Goal: Browse casually

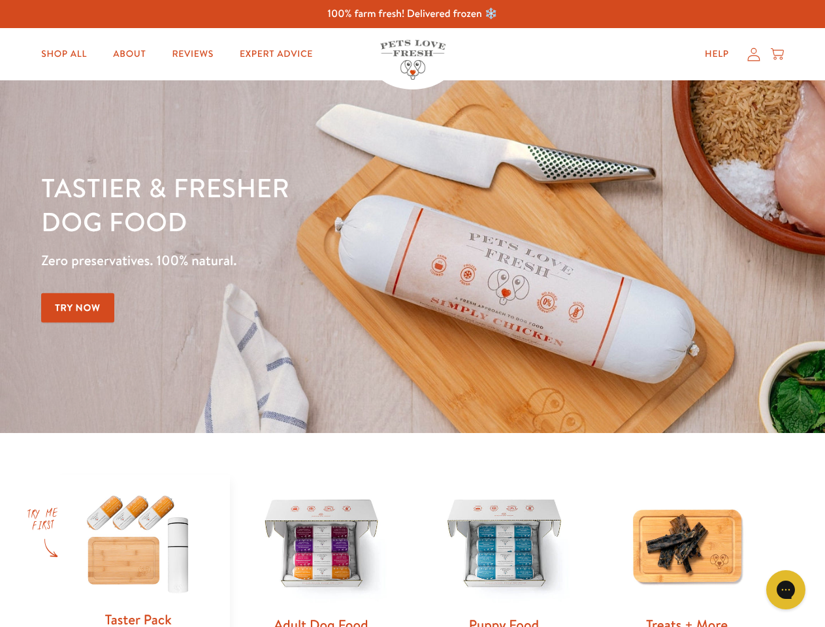
click at [412, 314] on div "Tastier & fresher dog food Zero preservatives. 100% natural. Try Now" at bounding box center [288, 257] width 495 height 172
click at [786, 590] on icon "Gorgias live chat" at bounding box center [785, 589] width 12 height 12
